Goal: Check status: Check status

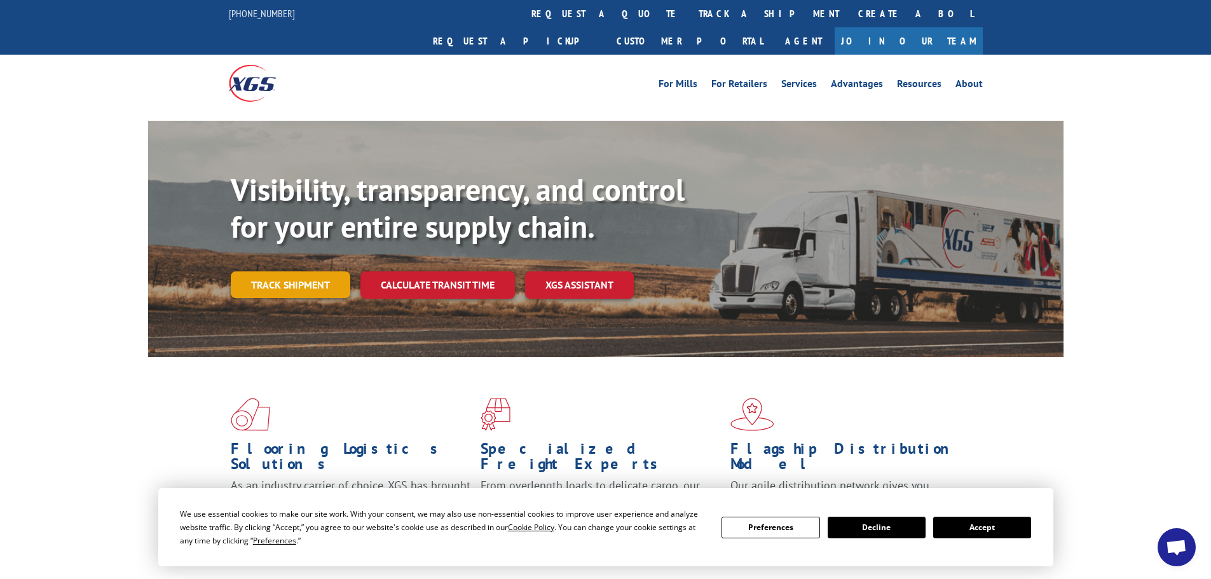
click at [306, 271] on link "Track shipment" at bounding box center [290, 284] width 119 height 27
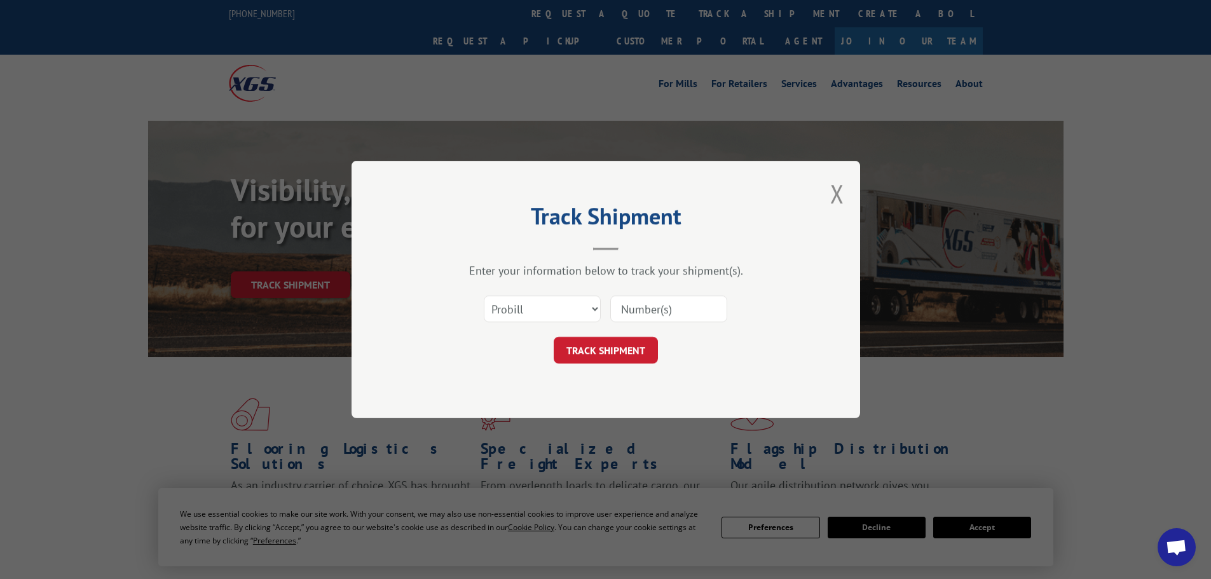
paste input "17235298BOL"
type input "17235298BOL"
click at [586, 311] on select "Select category... Probill BOL PO" at bounding box center [542, 309] width 117 height 27
select select "bol"
click at [484, 296] on select "Select category... Probill BOL PO" at bounding box center [542, 309] width 117 height 27
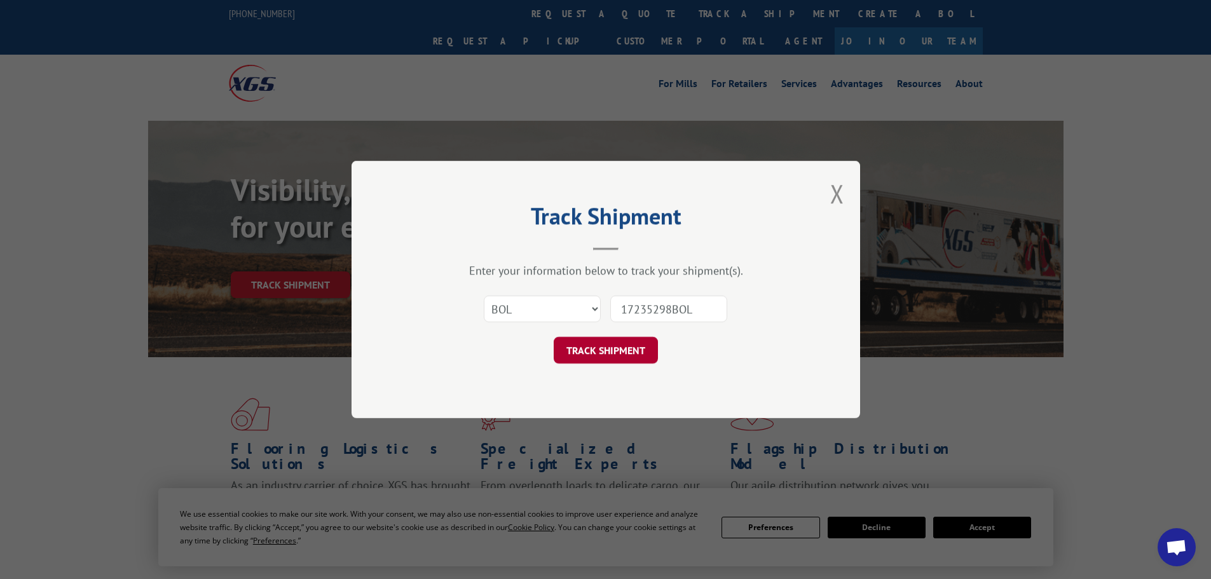
click at [633, 348] on button "TRACK SHIPMENT" at bounding box center [606, 350] width 104 height 27
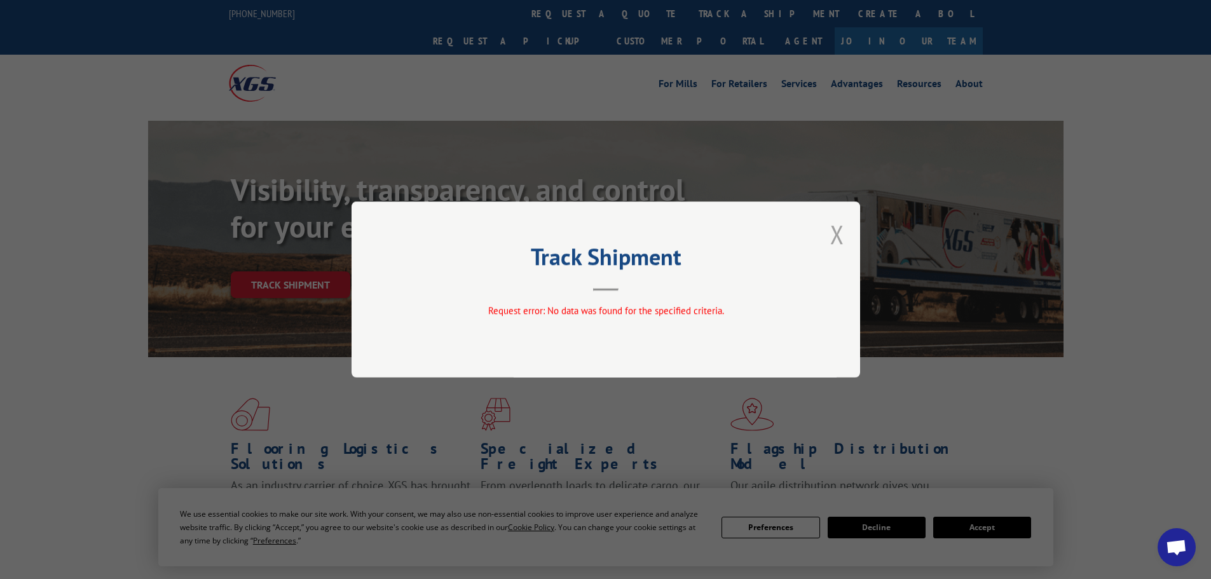
click at [836, 235] on button "Close modal" at bounding box center [837, 234] width 14 height 34
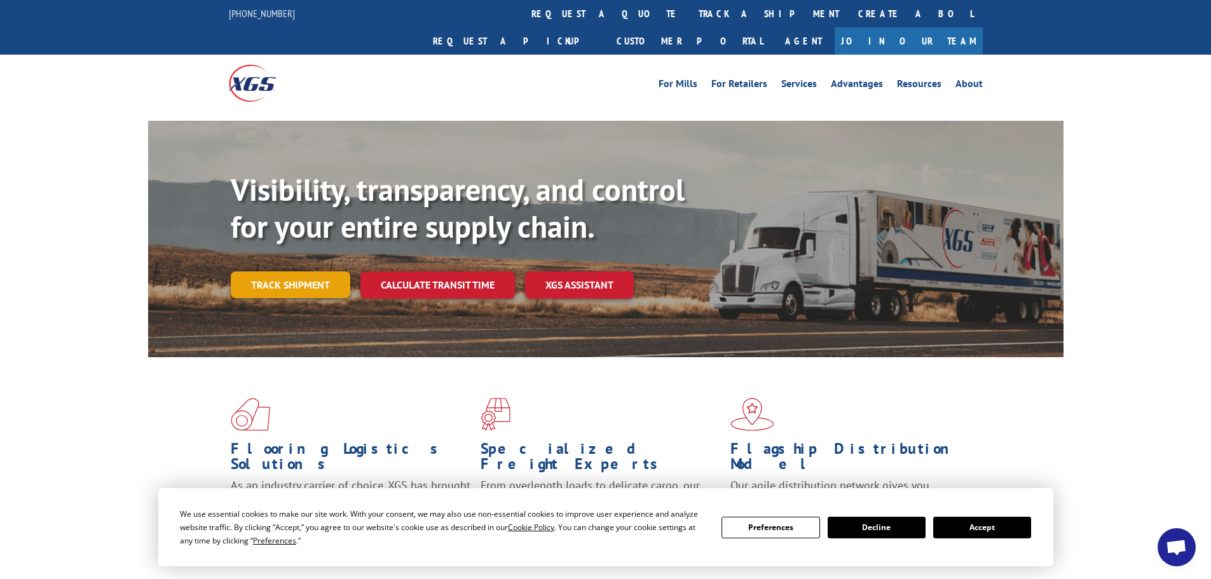
click at [294, 271] on link "Track shipment" at bounding box center [290, 284] width 119 height 27
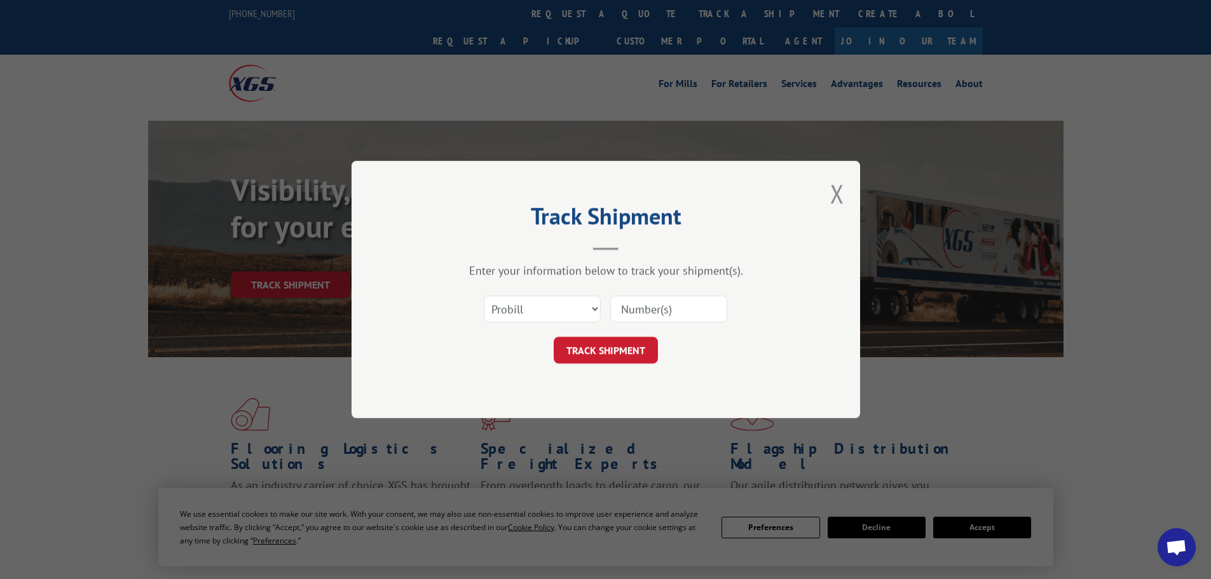
paste input "17235298BOL"
type input "17235298BOL"
click at [635, 343] on button "TRACK SHIPMENT" at bounding box center [606, 350] width 104 height 27
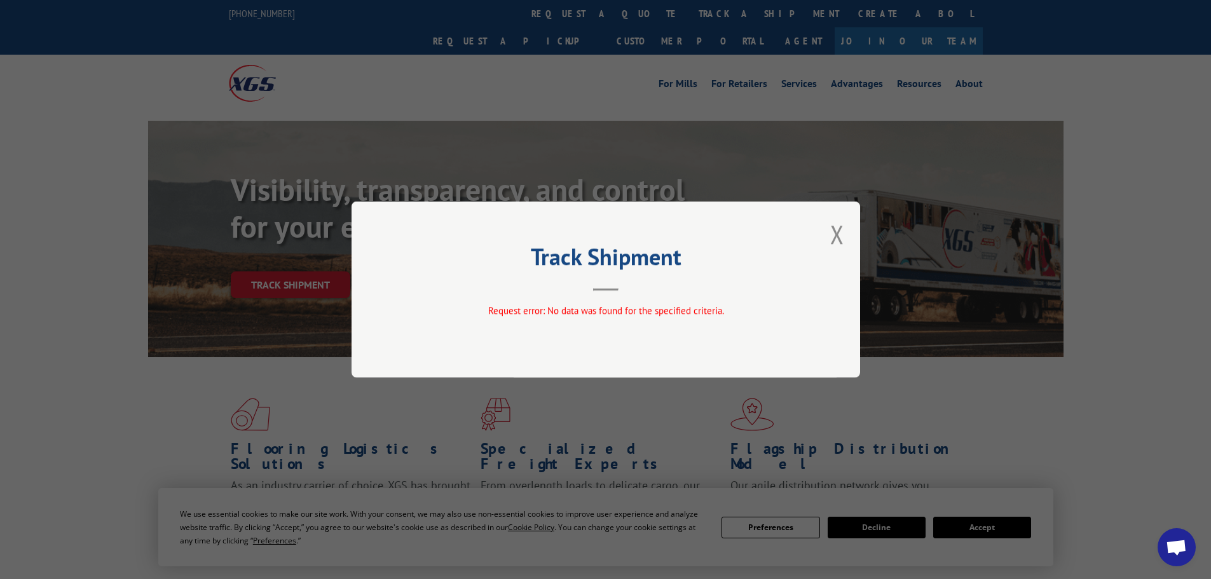
click at [838, 231] on button "Close modal" at bounding box center [837, 234] width 14 height 34
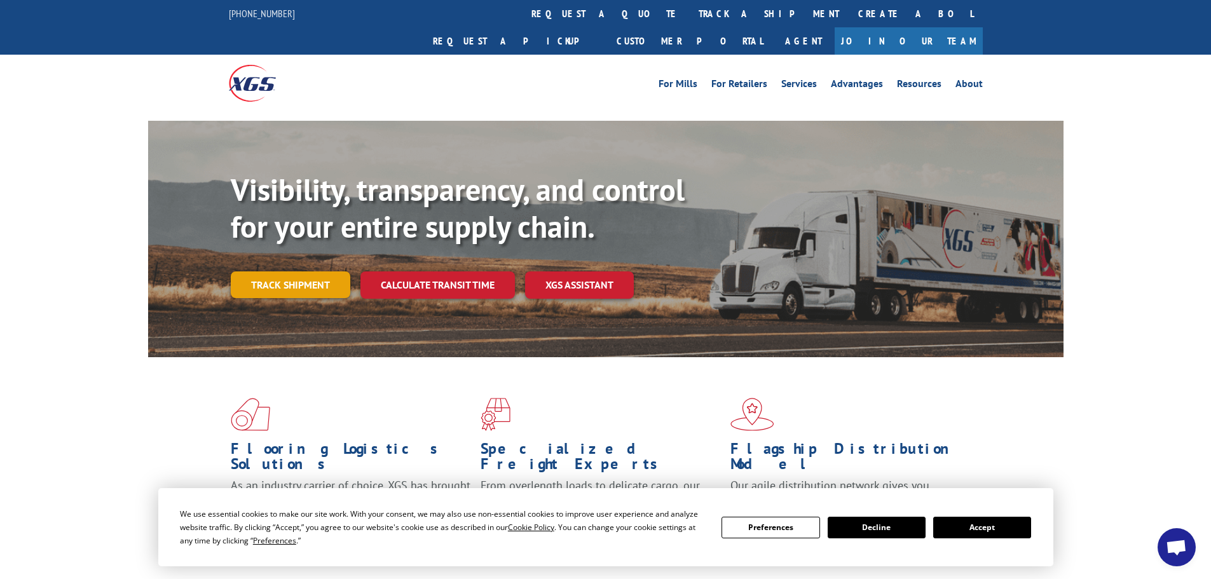
click at [303, 271] on link "Track shipment" at bounding box center [290, 284] width 119 height 27
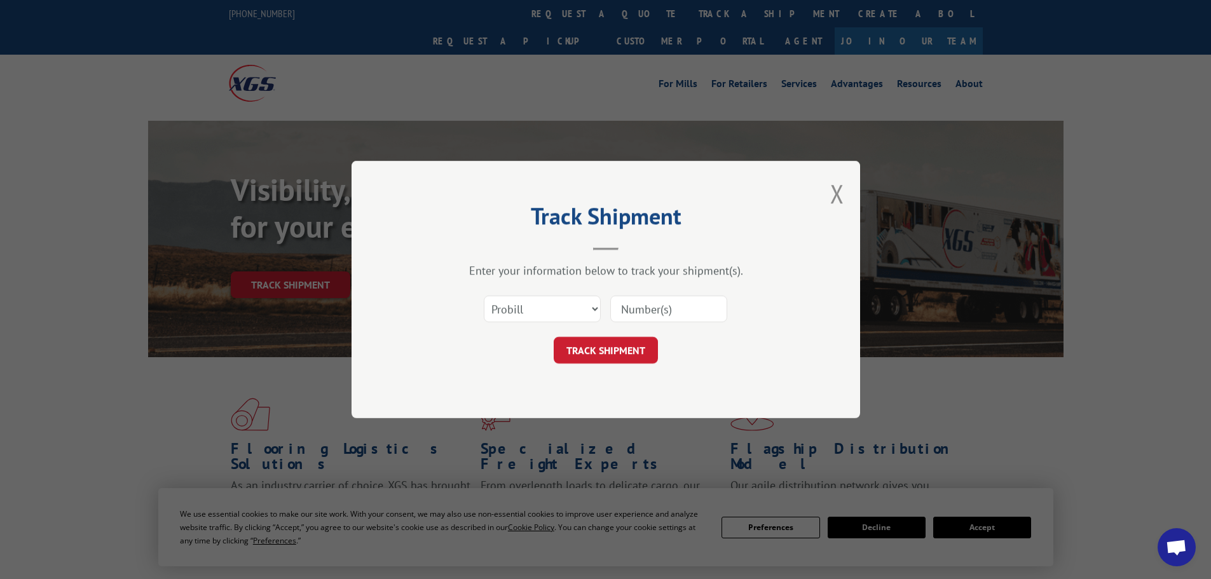
paste input "17235298BOL"
type input "17235298BOL"
click at [585, 311] on select "Select category... Probill BOL PO" at bounding box center [542, 309] width 117 height 27
select select "po"
click at [484, 296] on select "Select category... Probill BOL PO" at bounding box center [542, 309] width 117 height 27
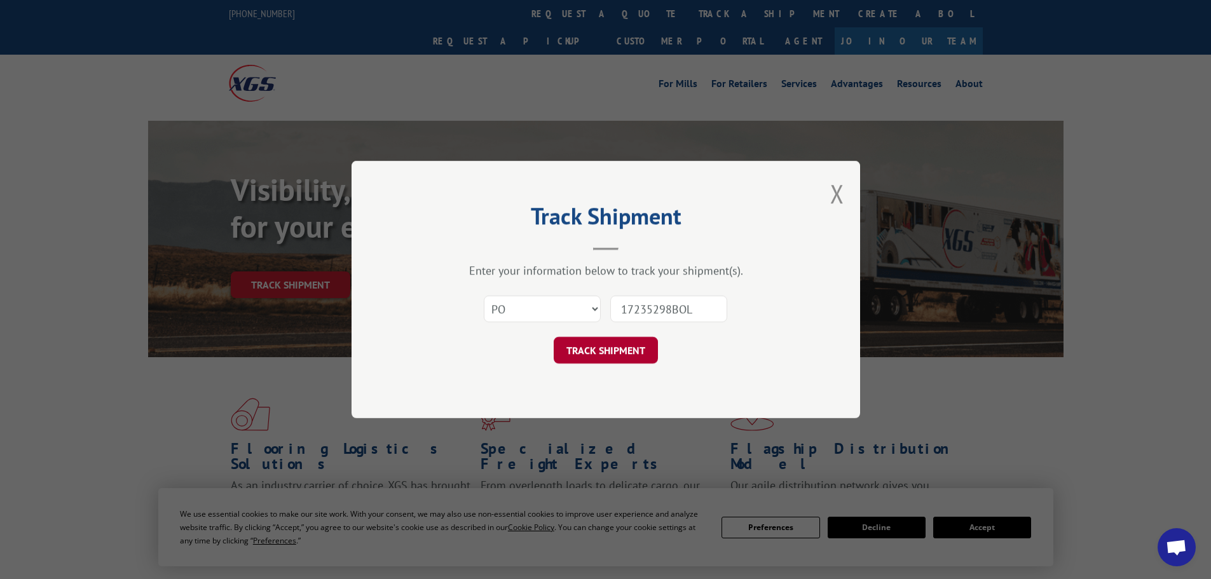
click at [616, 353] on button "TRACK SHIPMENT" at bounding box center [606, 350] width 104 height 27
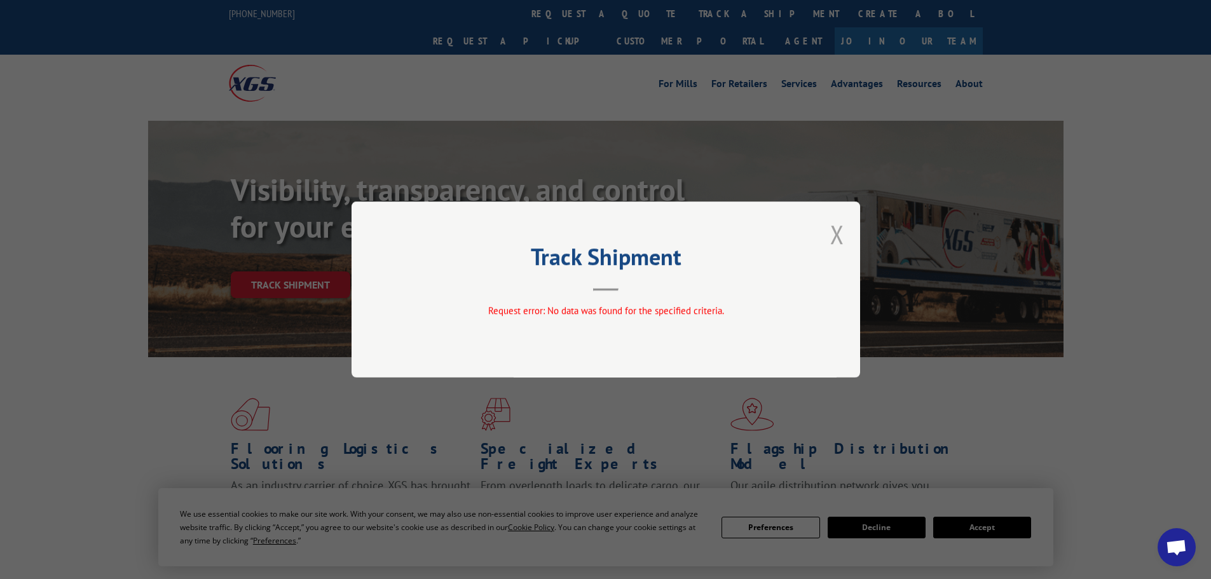
click at [833, 234] on button "Close modal" at bounding box center [837, 234] width 14 height 34
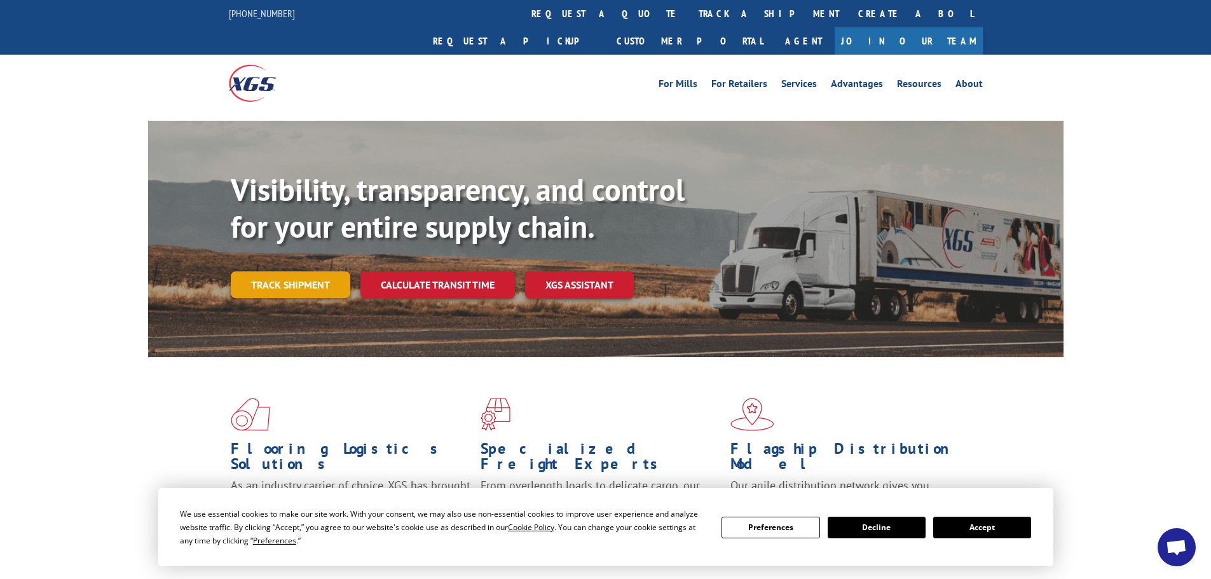
click at [287, 271] on link "Track shipment" at bounding box center [290, 284] width 119 height 27
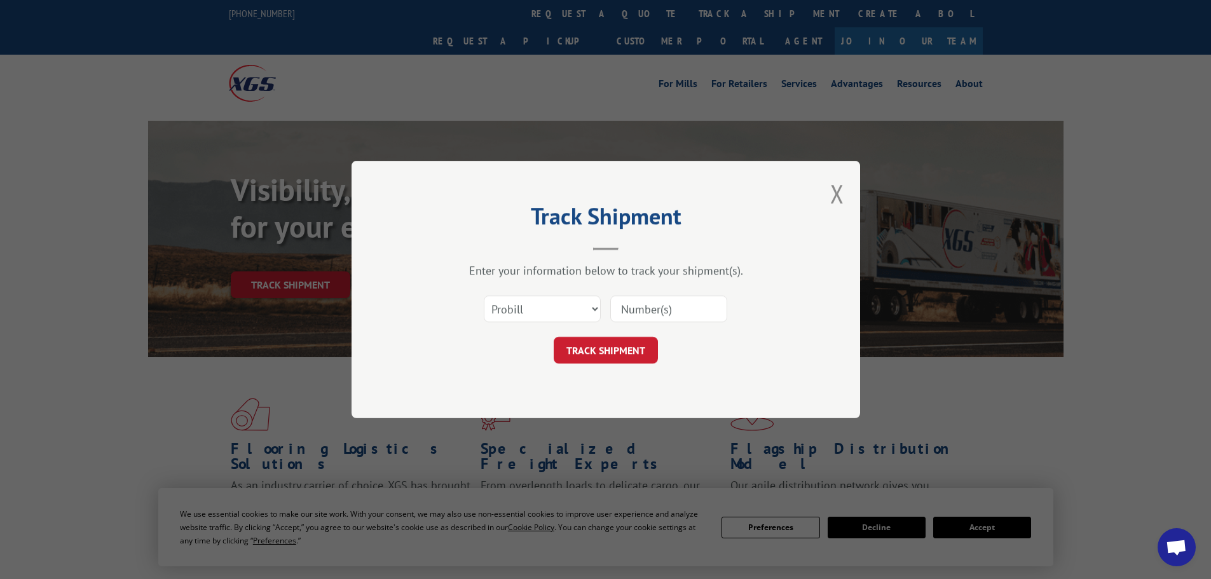
click at [675, 312] on input at bounding box center [668, 309] width 117 height 27
paste input "08552249"
type input "08552249"
click at [578, 303] on select "Select category... Probill BOL PO" at bounding box center [542, 309] width 117 height 27
select select "po"
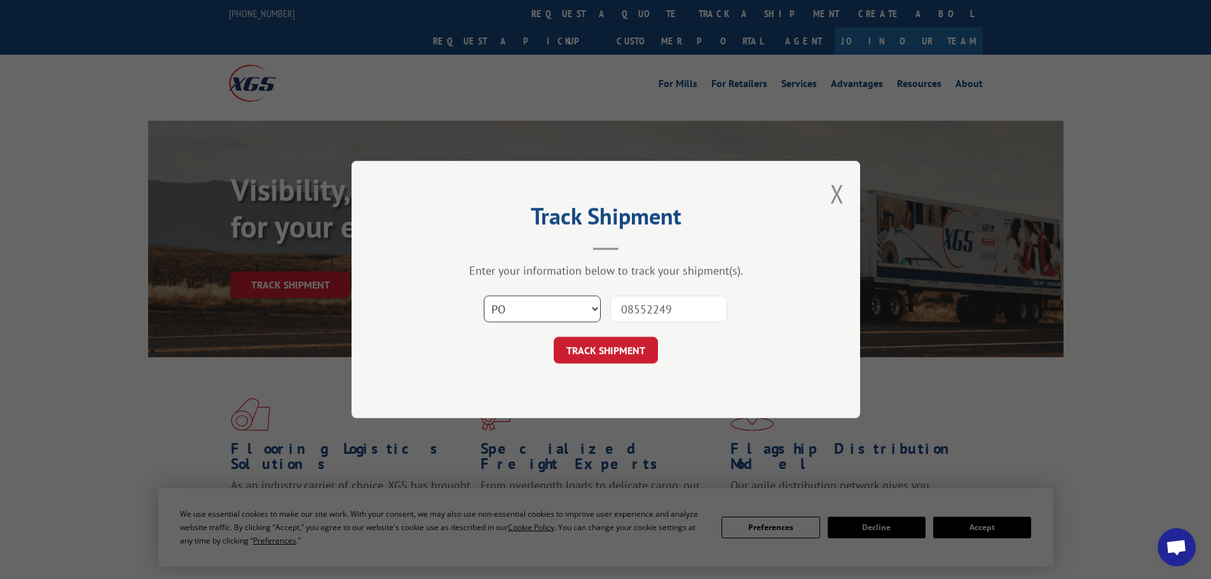
click at [484, 296] on select "Select category... Probill BOL PO" at bounding box center [542, 309] width 117 height 27
click at [601, 353] on button "TRACK SHIPMENT" at bounding box center [606, 350] width 104 height 27
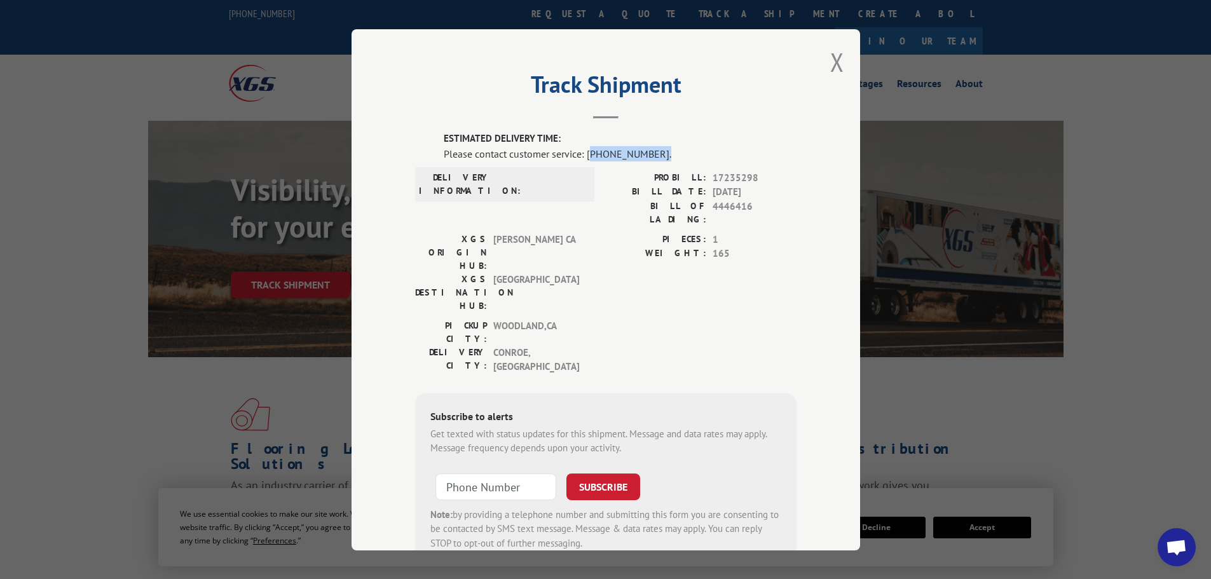
drag, startPoint x: 584, startPoint y: 155, endPoint x: 658, endPoint y: 158, distance: 73.8
click at [658, 158] on div "Please contact customer service: [PHONE_NUMBER]." at bounding box center [620, 153] width 353 height 15
drag, startPoint x: 623, startPoint y: 153, endPoint x: 737, endPoint y: 116, distance: 120.2
click at [737, 117] on header "Track Shipment" at bounding box center [605, 97] width 381 height 43
drag, startPoint x: 586, startPoint y: 154, endPoint x: 643, endPoint y: 156, distance: 57.2
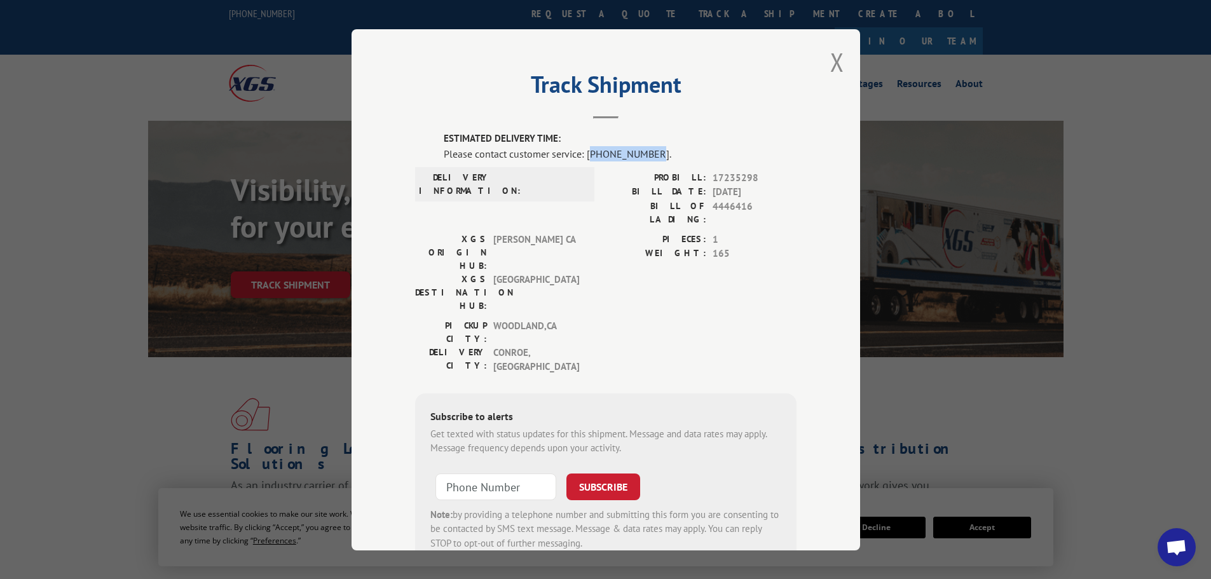
click at [643, 156] on div "Please contact customer service: [PHONE_NUMBER]." at bounding box center [620, 153] width 353 height 15
drag, startPoint x: 648, startPoint y: 154, endPoint x: 585, endPoint y: 154, distance: 62.9
click at [585, 154] on div "Please contact customer service: [PHONE_NUMBER]." at bounding box center [620, 153] width 353 height 15
copy div "844) 947-7447"
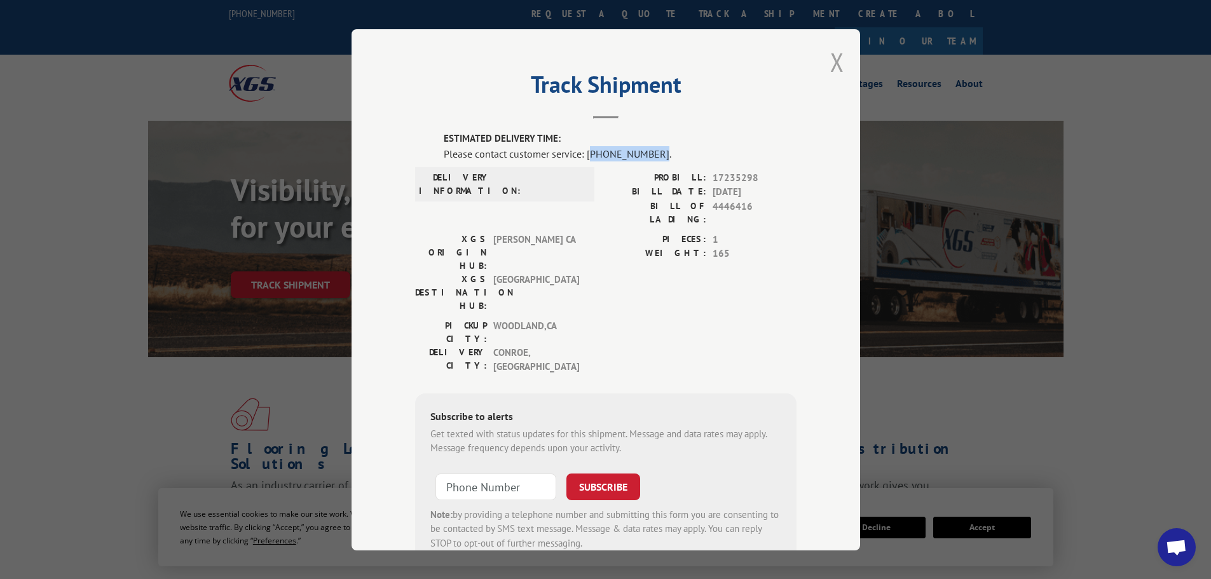
click at [833, 53] on button "Close modal" at bounding box center [837, 62] width 14 height 34
